Goal: Task Accomplishment & Management: Use online tool/utility

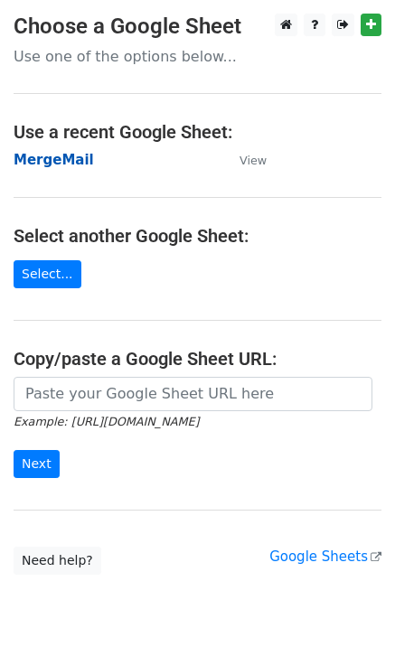
click at [67, 165] on strong "MergeMail" at bounding box center [54, 160] width 80 height 16
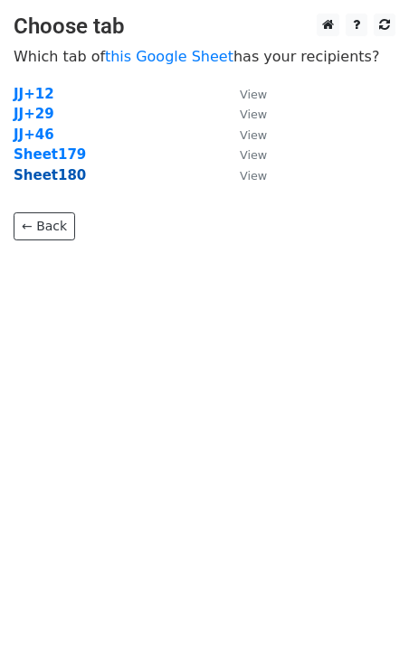
click at [64, 180] on strong "Sheet180" at bounding box center [50, 175] width 72 height 16
click at [65, 180] on strong "Sheet180" at bounding box center [50, 175] width 72 height 16
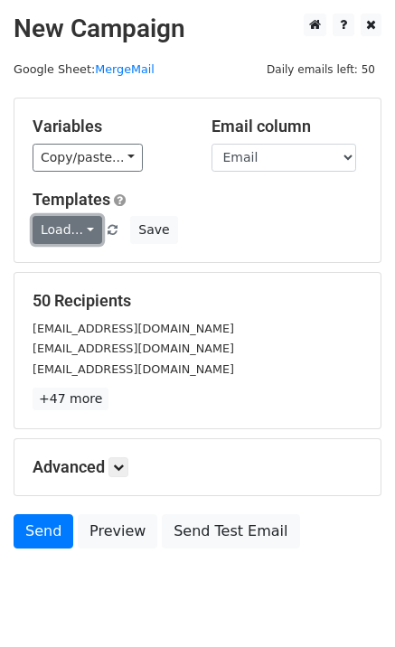
click at [79, 232] on link "Load..." at bounding box center [68, 230] width 70 height 28
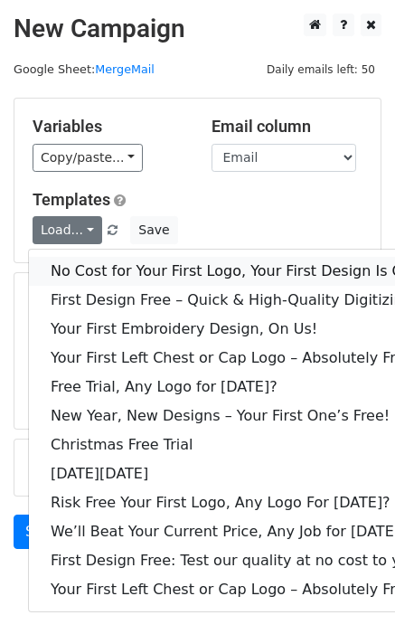
click at [108, 269] on link "No Cost for Your First Logo, Your First Design Is On Us!" at bounding box center [246, 271] width 434 height 29
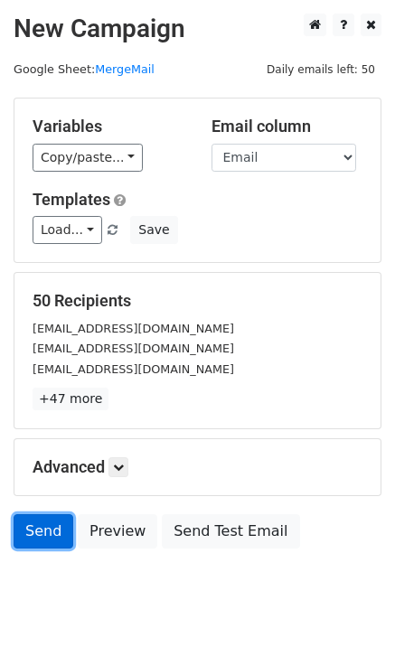
click at [35, 545] on link "Send" at bounding box center [44, 531] width 60 height 34
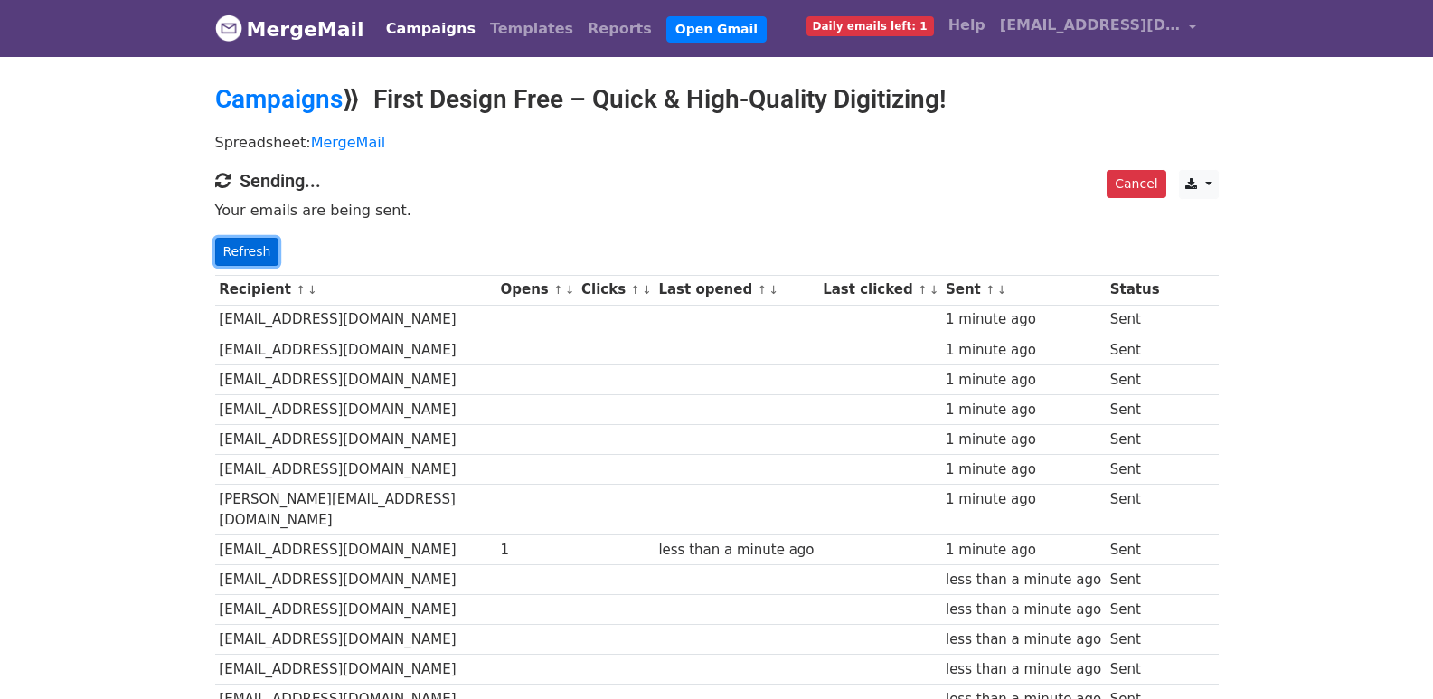
click at [225, 255] on link "Refresh" at bounding box center [247, 252] width 64 height 28
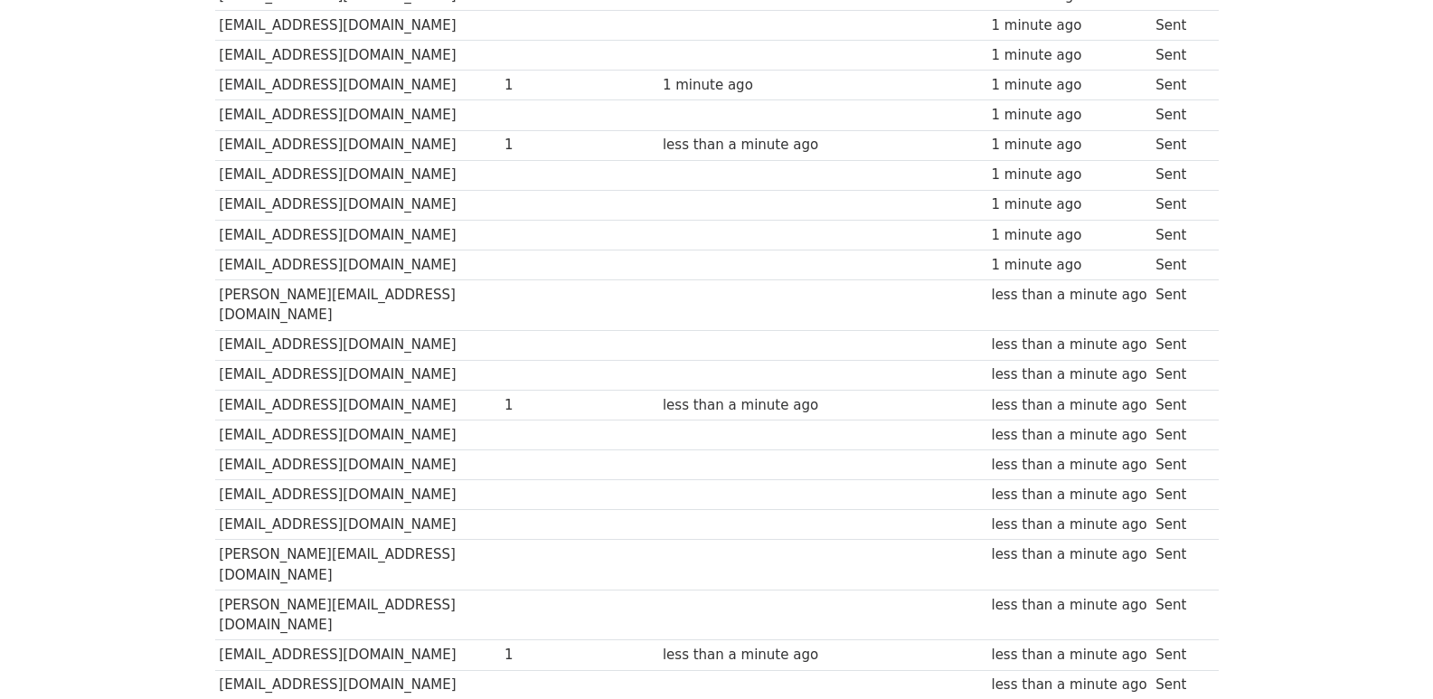
scroll to position [1258, 0]
